Goal: Information Seeking & Learning: Check status

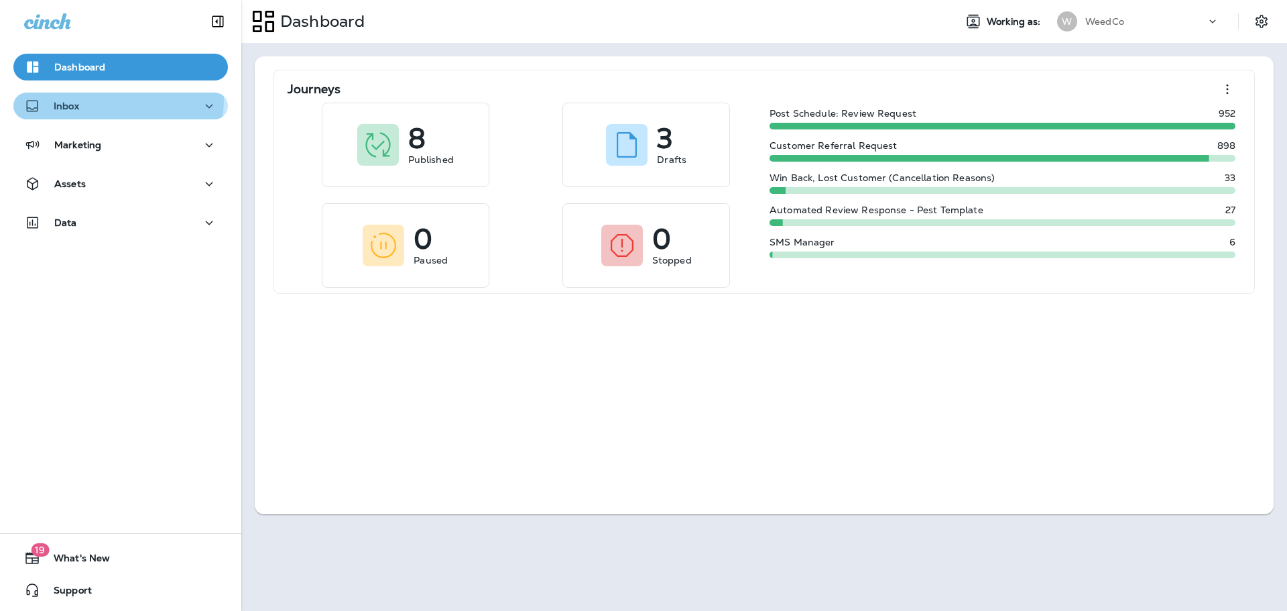
click at [95, 99] on div "Inbox" at bounding box center [120, 106] width 193 height 17
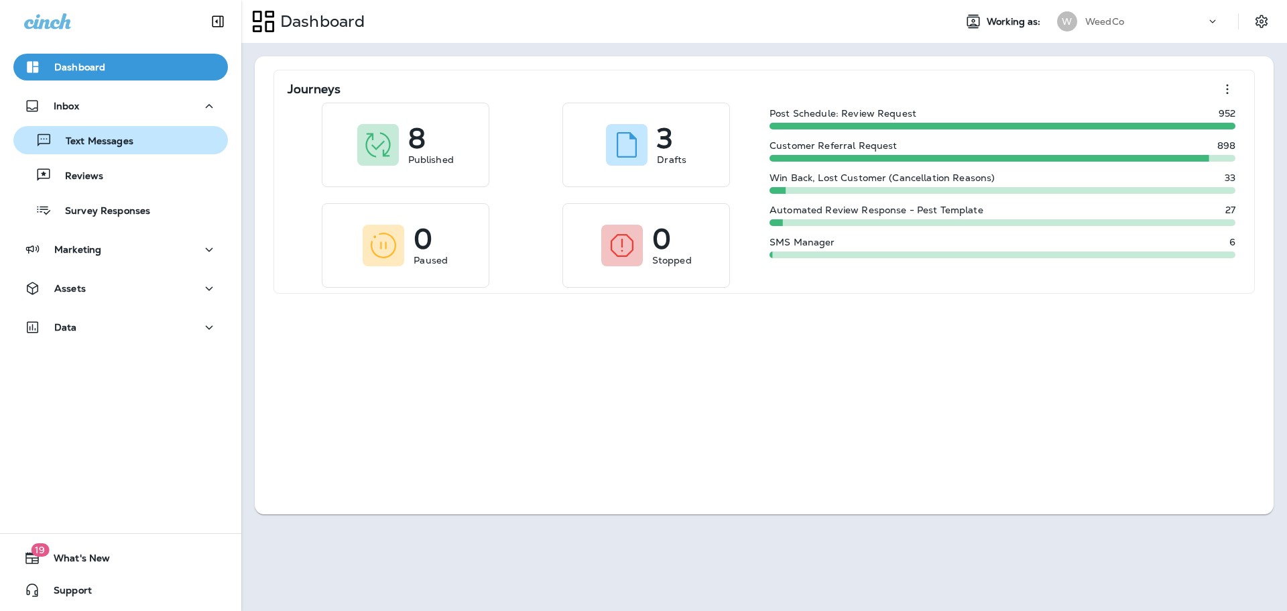
click at [104, 139] on p "Text Messages" at bounding box center [92, 141] width 81 height 13
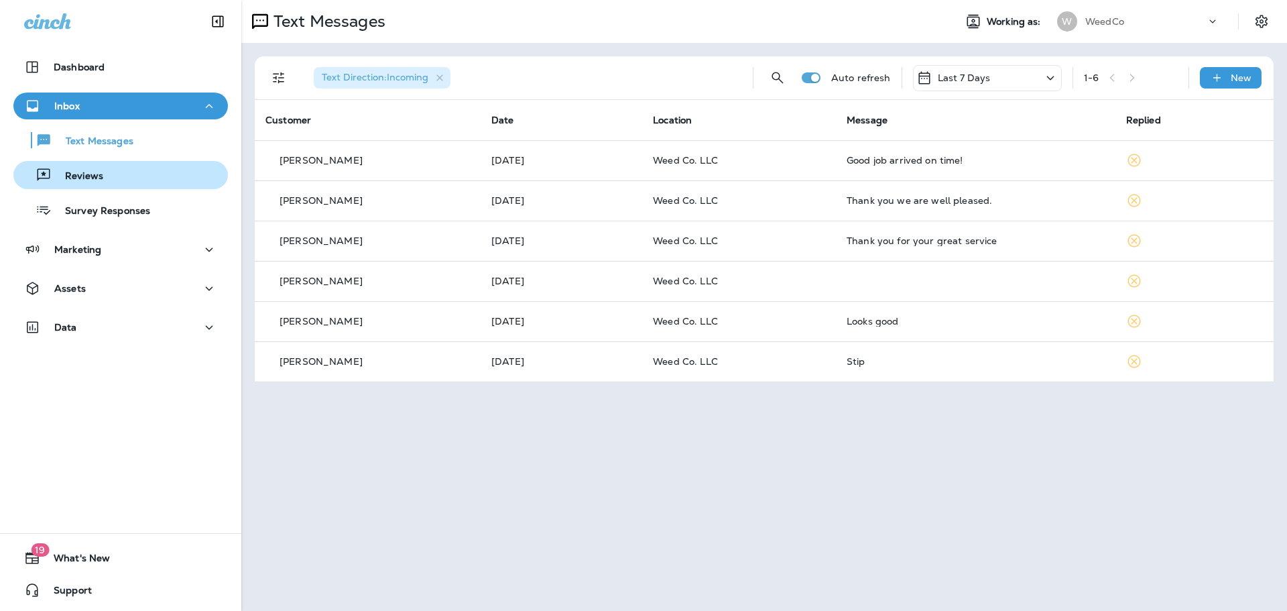
click at [105, 185] on button "Reviews" at bounding box center [120, 175] width 215 height 28
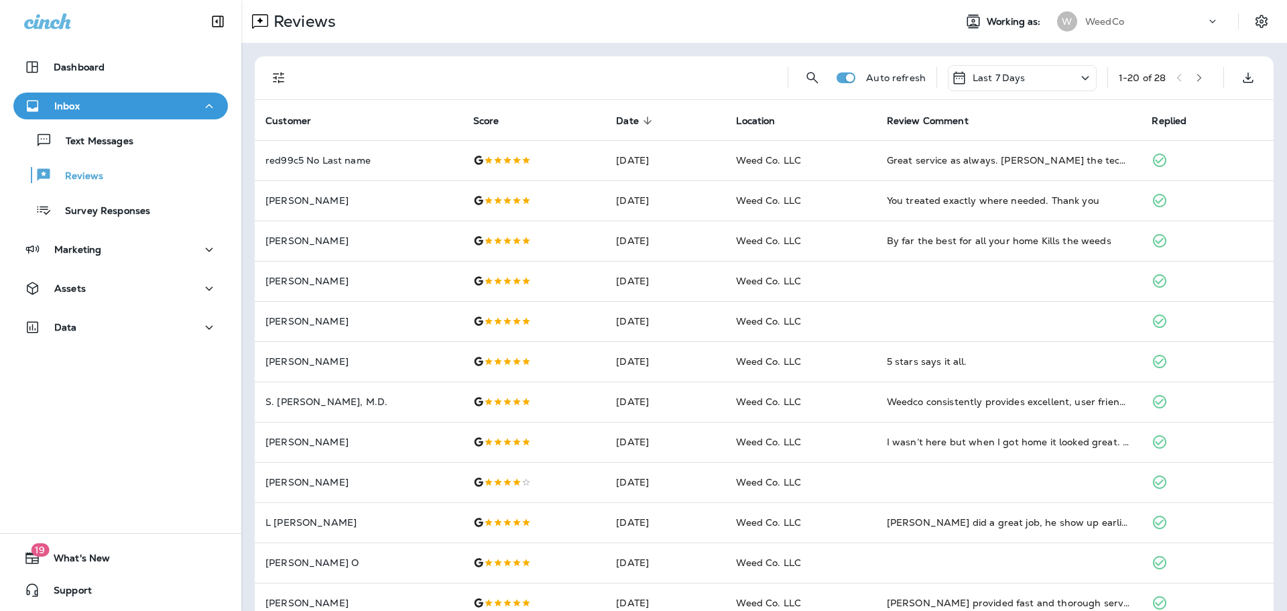
click at [1082, 77] on icon at bounding box center [1086, 78] width 16 height 17
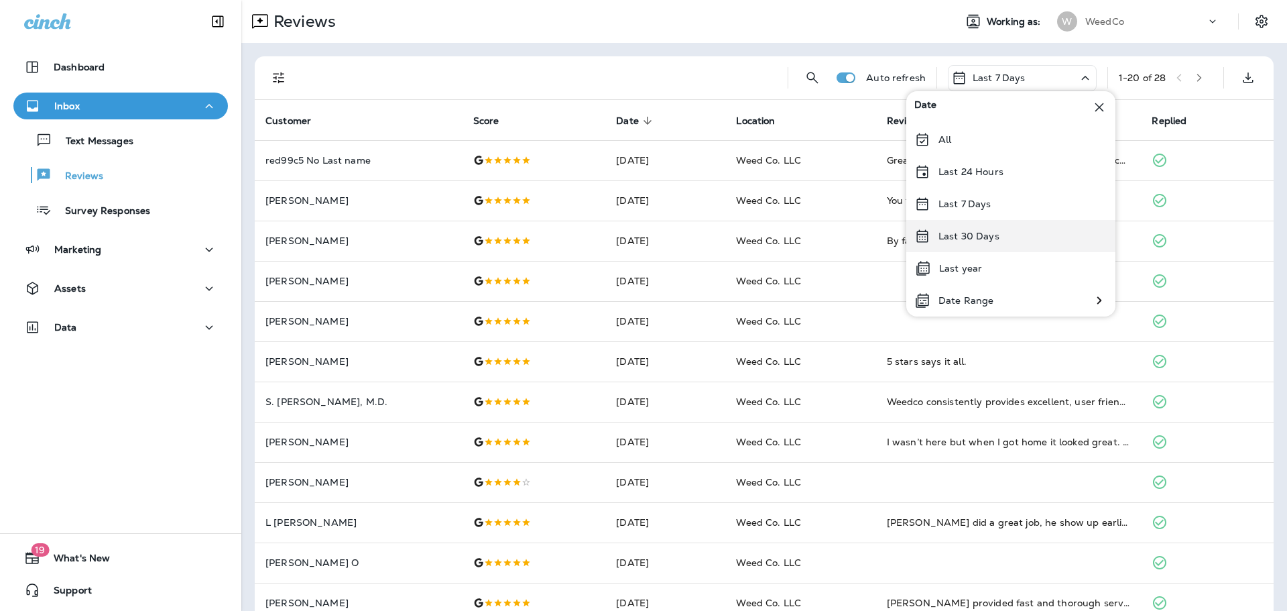
click at [1001, 236] on div "Last 30 Days" at bounding box center [1011, 236] width 209 height 32
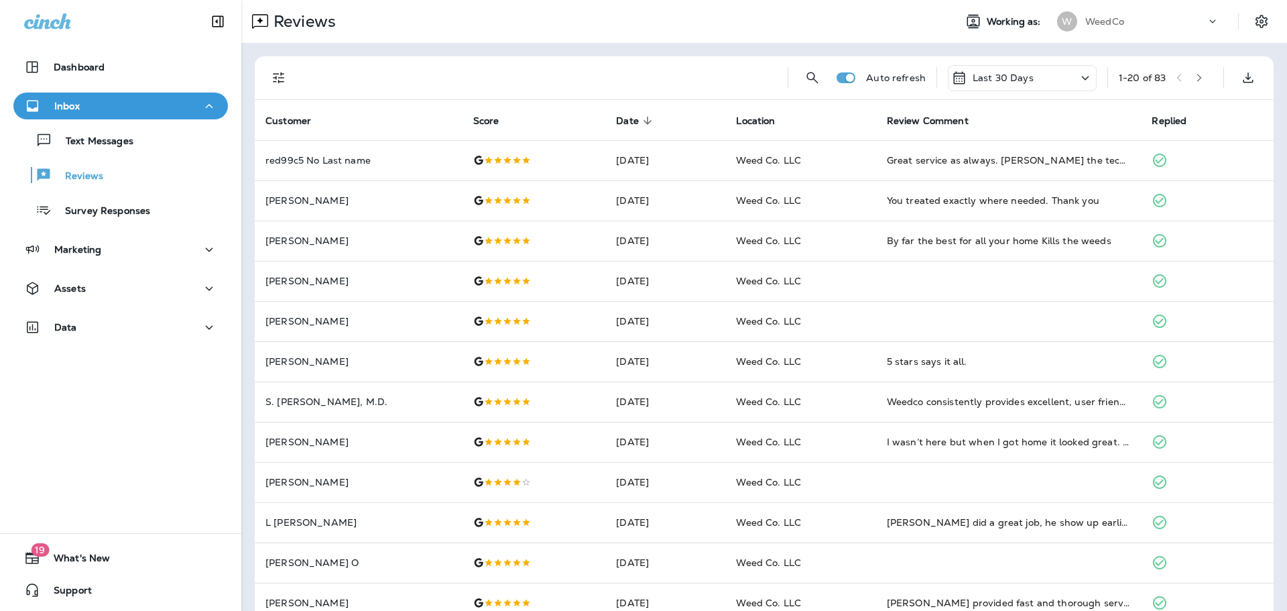
click at [1017, 82] on p "Last 30 Days" at bounding box center [1003, 77] width 61 height 11
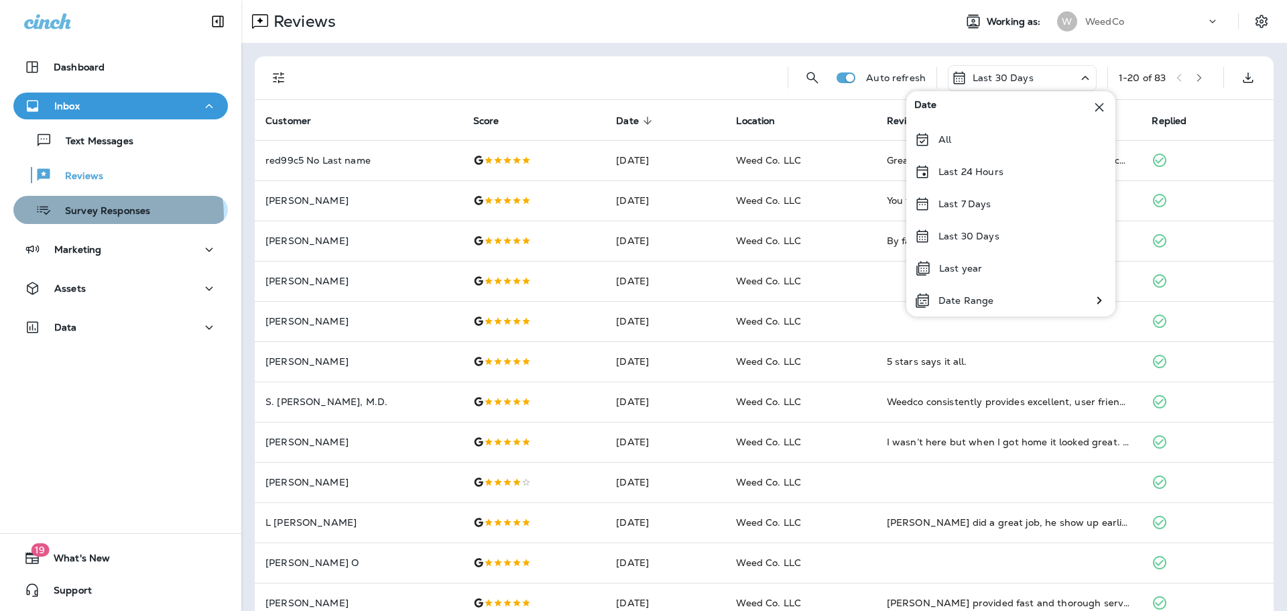
click at [110, 215] on p "Survey Responses" at bounding box center [101, 211] width 99 height 13
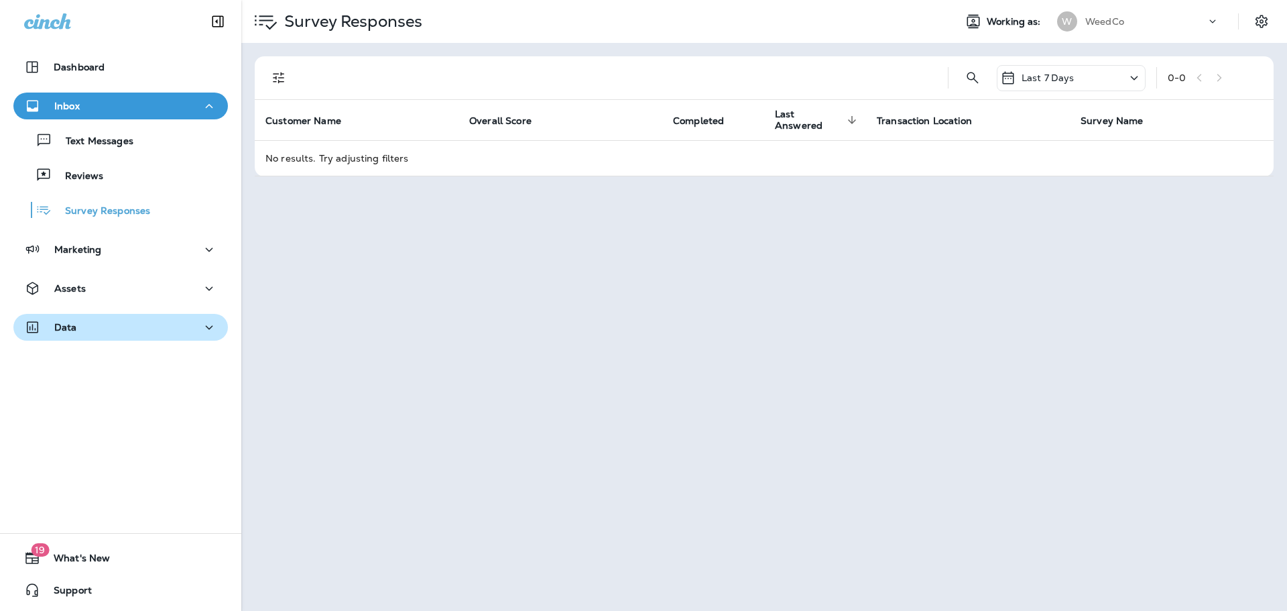
click at [73, 331] on p "Data" at bounding box center [65, 327] width 23 height 11
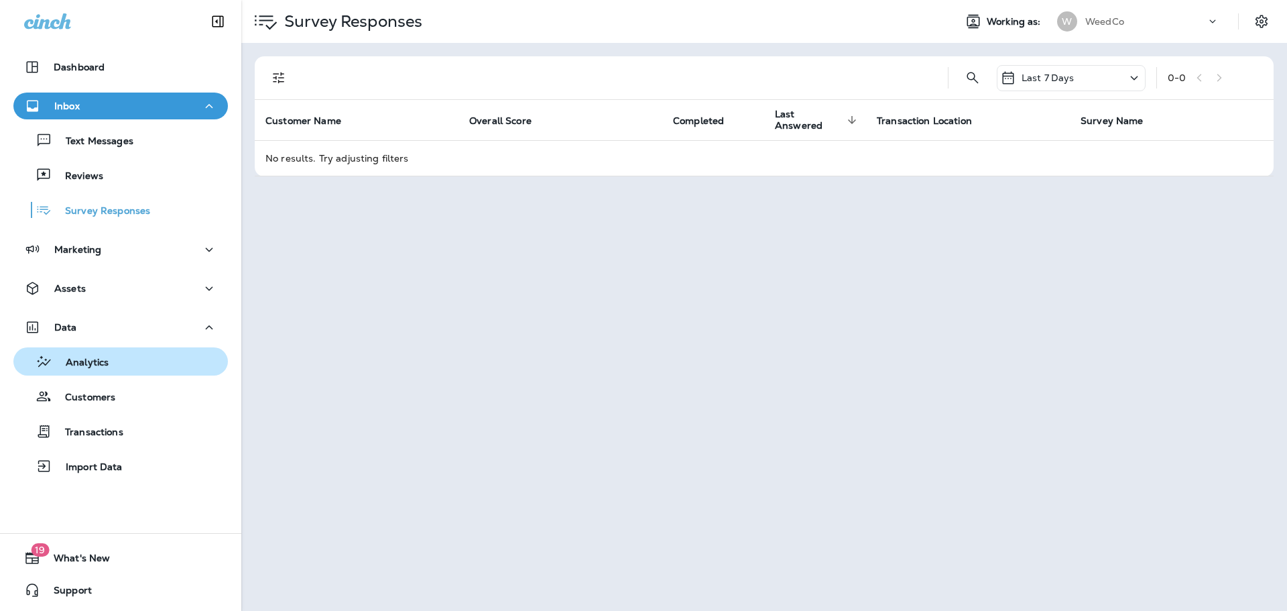
click at [103, 363] on p "Analytics" at bounding box center [80, 363] width 56 height 13
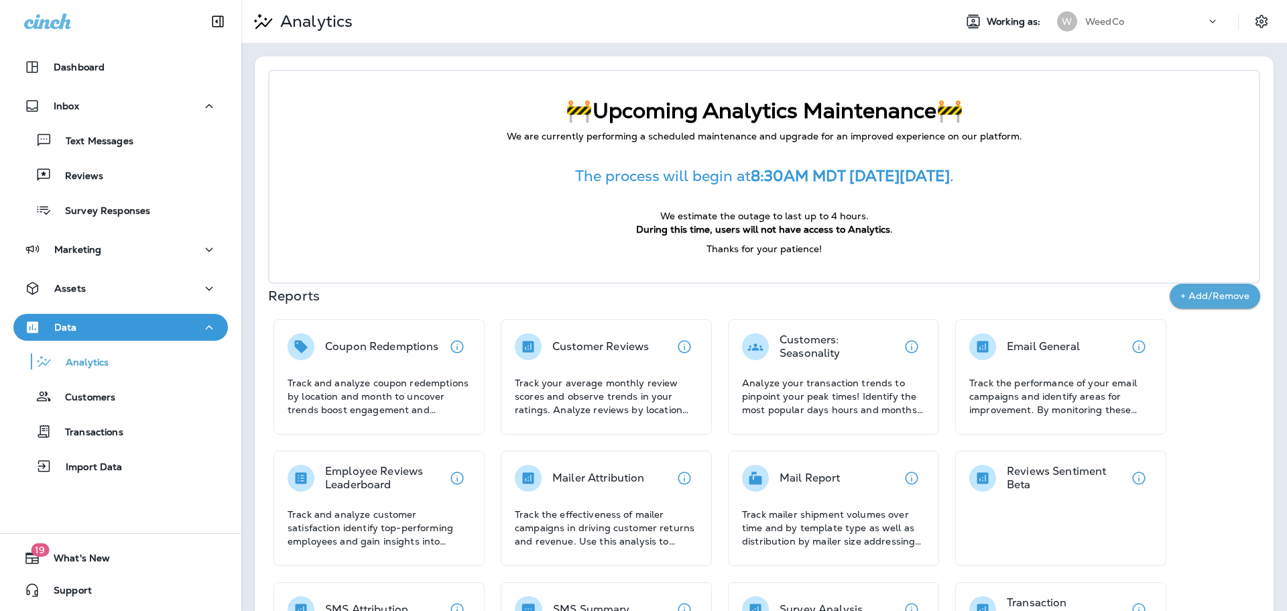
drag, startPoint x: 526, startPoint y: 172, endPoint x: 353, endPoint y: 170, distance: 173.0
click at [353, 170] on p "The process will begin at 8:30AM MDT [DATE][DATE] ." at bounding box center [764, 176] width 936 height 17
click at [86, 66] on p "Dashboard" at bounding box center [79, 67] width 51 height 11
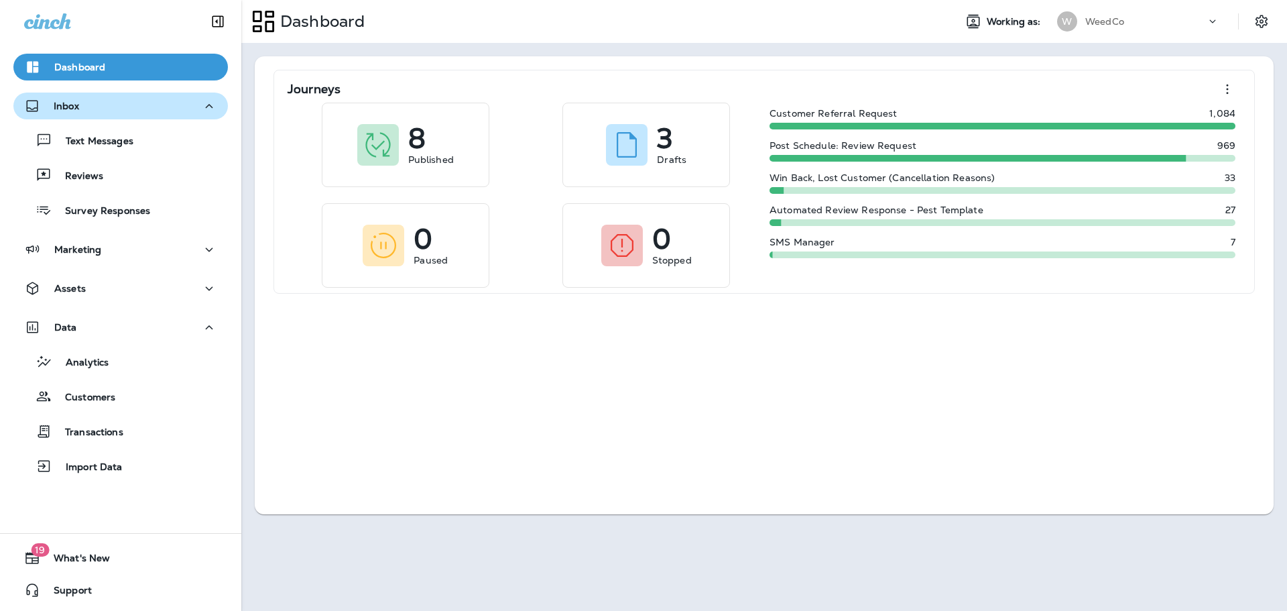
click at [89, 117] on button "Inbox" at bounding box center [120, 106] width 215 height 27
